Goal: Information Seeking & Learning: Learn about a topic

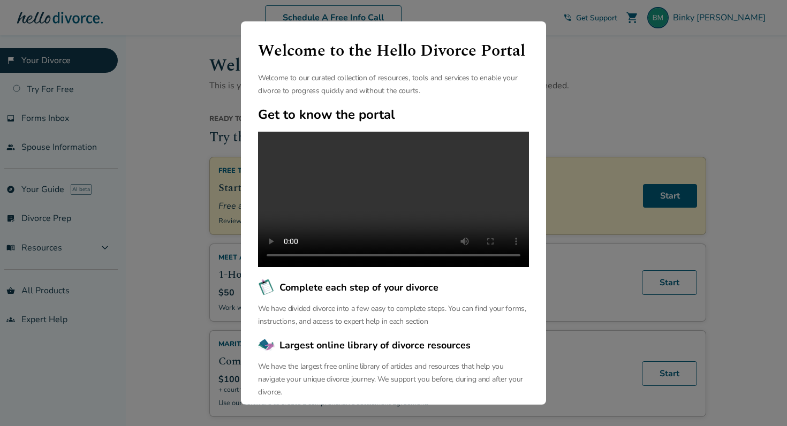
click at [396, 217] on video at bounding box center [393, 199] width 271 height 135
click at [581, 80] on div "Welcome to the Hello Divorce Portal Welcome to our curated collection of resour…" at bounding box center [393, 213] width 787 height 426
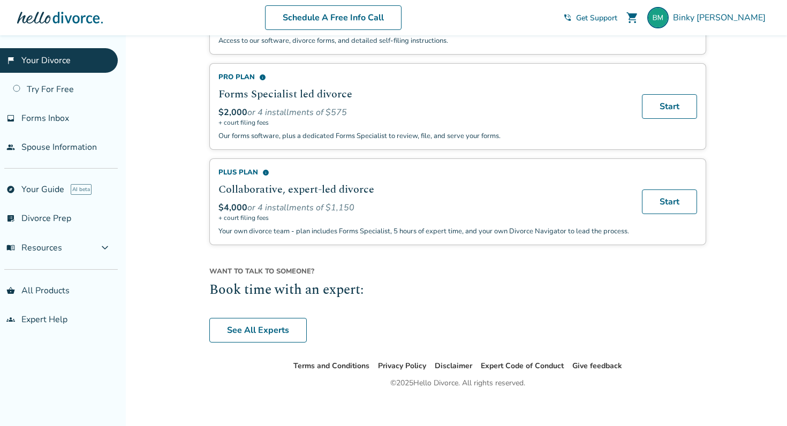
scroll to position [762, 0]
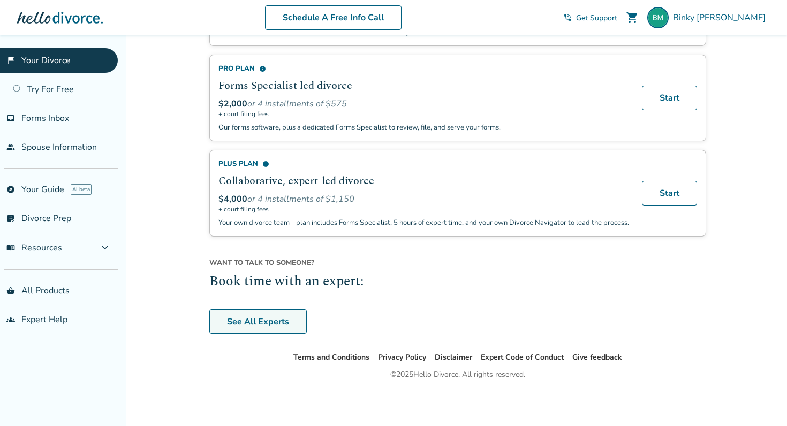
click at [253, 329] on link "See All Experts" at bounding box center [257, 322] width 97 height 25
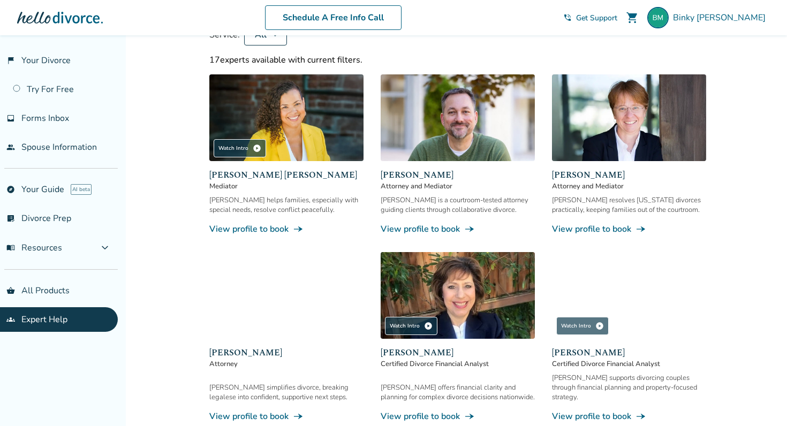
scroll to position [85, 0]
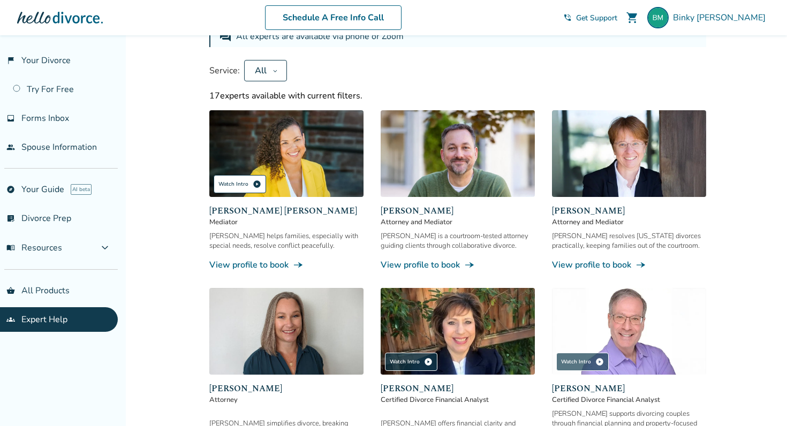
click at [250, 183] on div "Watch Intro play_circle" at bounding box center [240, 184] width 52 height 18
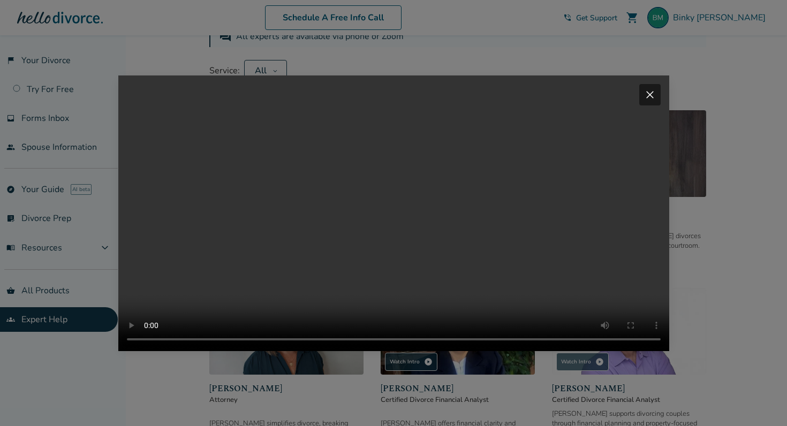
click at [316, 351] on video "Your browser does not support the video tag." at bounding box center [393, 214] width 551 height 276
click at [345, 351] on video "Your browser does not support the video tag." at bounding box center [393, 214] width 551 height 276
click at [364, 351] on video "Your browser does not support the video tag." at bounding box center [393, 214] width 551 height 276
click at [396, 351] on video "Your browser does not support the video tag." at bounding box center [393, 214] width 551 height 276
click at [650, 88] on span "close" at bounding box center [650, 94] width 13 height 13
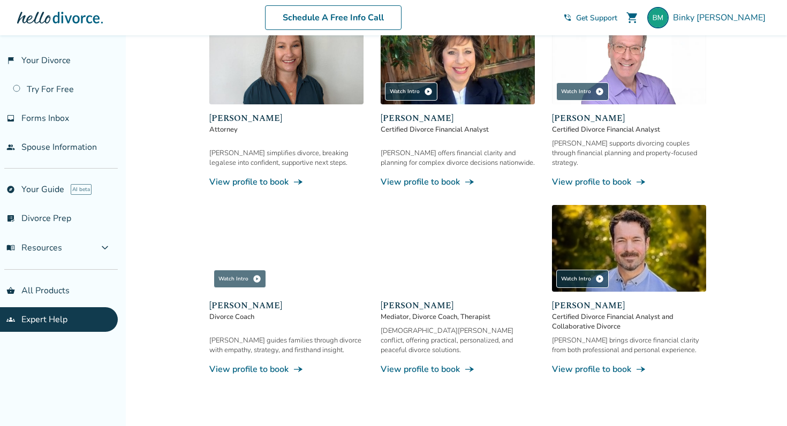
scroll to position [380, 0]
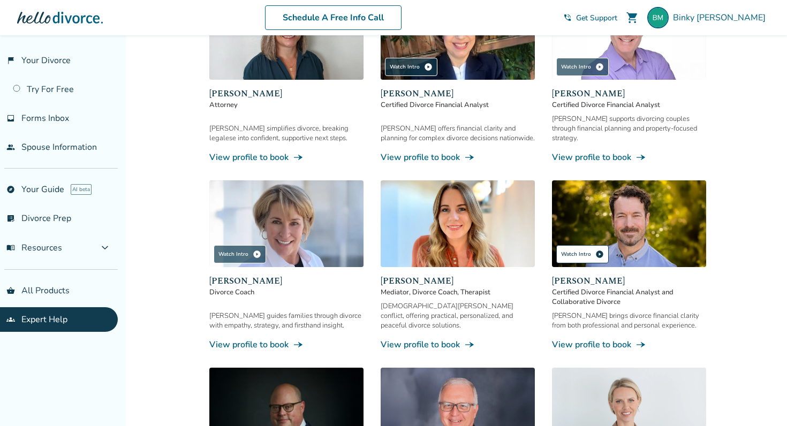
click at [583, 245] on div "Watch Intro play_circle" at bounding box center [582, 254] width 52 height 18
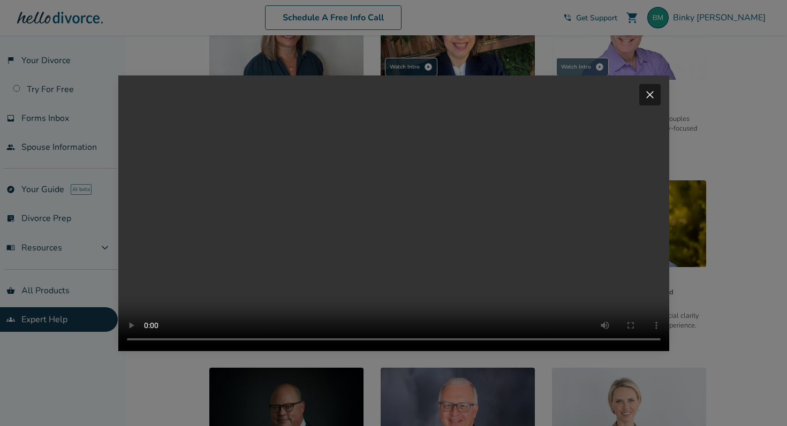
click at [390, 351] on video "Your browser does not support the video tag." at bounding box center [393, 214] width 551 height 276
click at [494, 351] on video "Your browser does not support the video tag." at bounding box center [393, 214] width 551 height 276
click at [649, 88] on span "close" at bounding box center [650, 94] width 13 height 13
